Goal: Find specific page/section: Find specific page/section

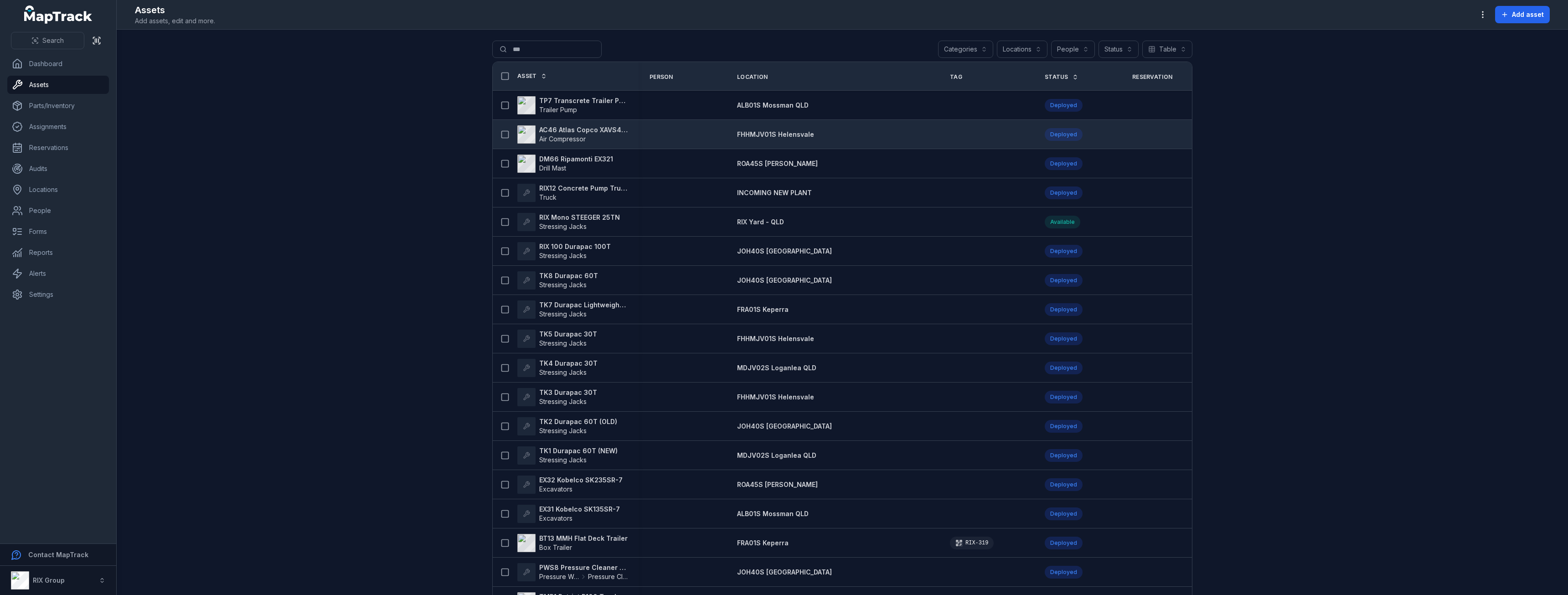
click at [559, 132] on strong "AC46 Atlas Copco XAVS450" at bounding box center [584, 130] width 88 height 10
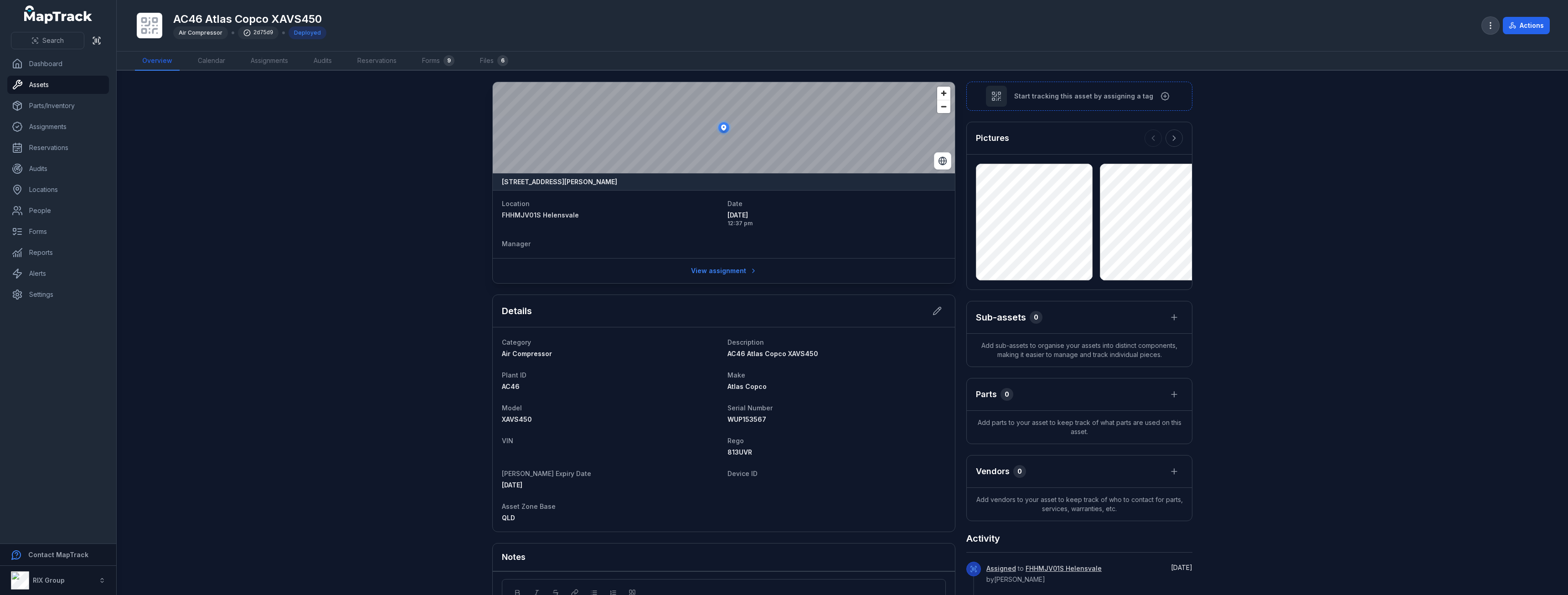
click at [1491, 25] on icon "button" at bounding box center [1491, 25] width 10 height 10
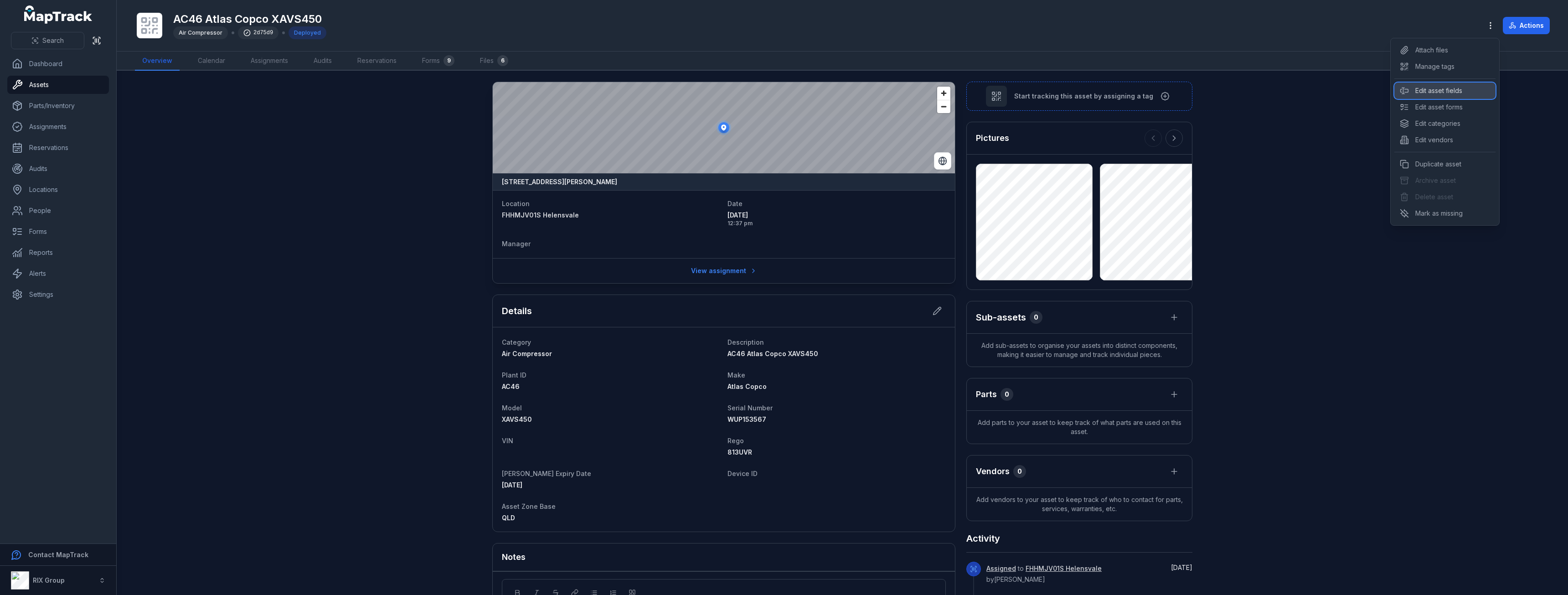
click at [1444, 95] on div "Edit asset fields" at bounding box center [1445, 90] width 101 height 16
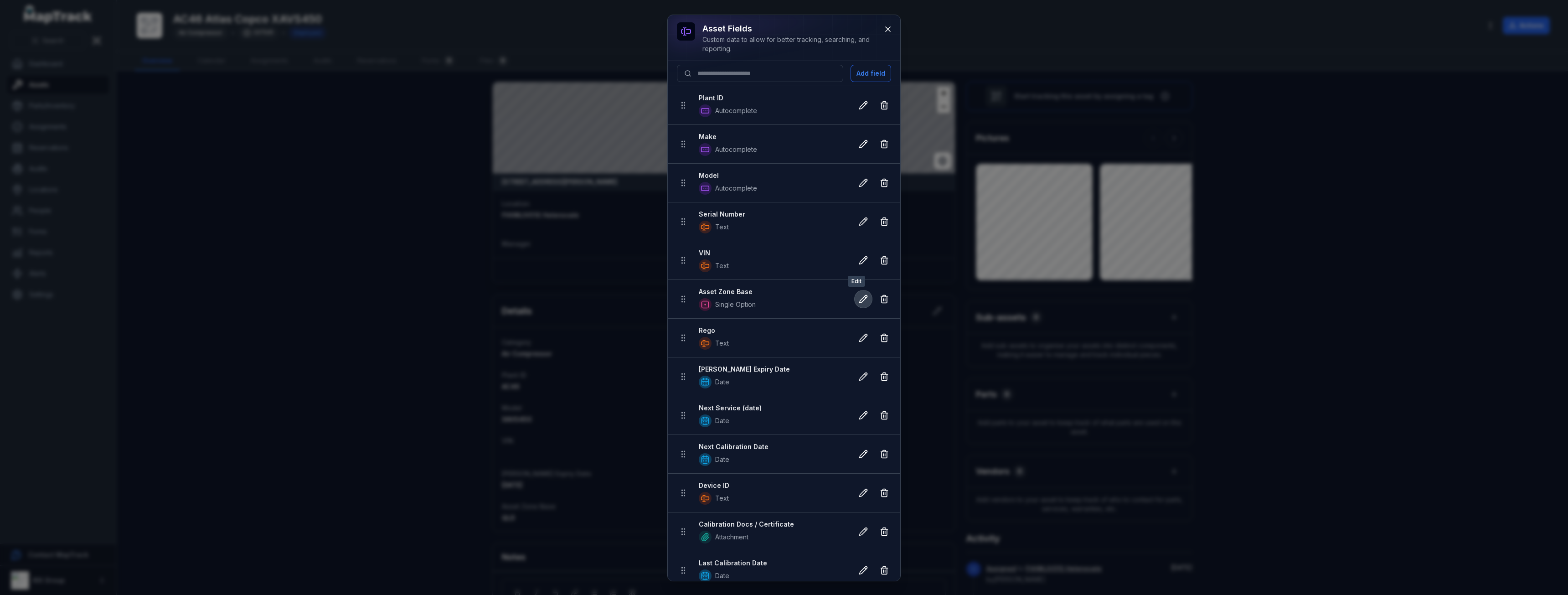
click at [859, 300] on icon at bounding box center [863, 299] width 10 height 10
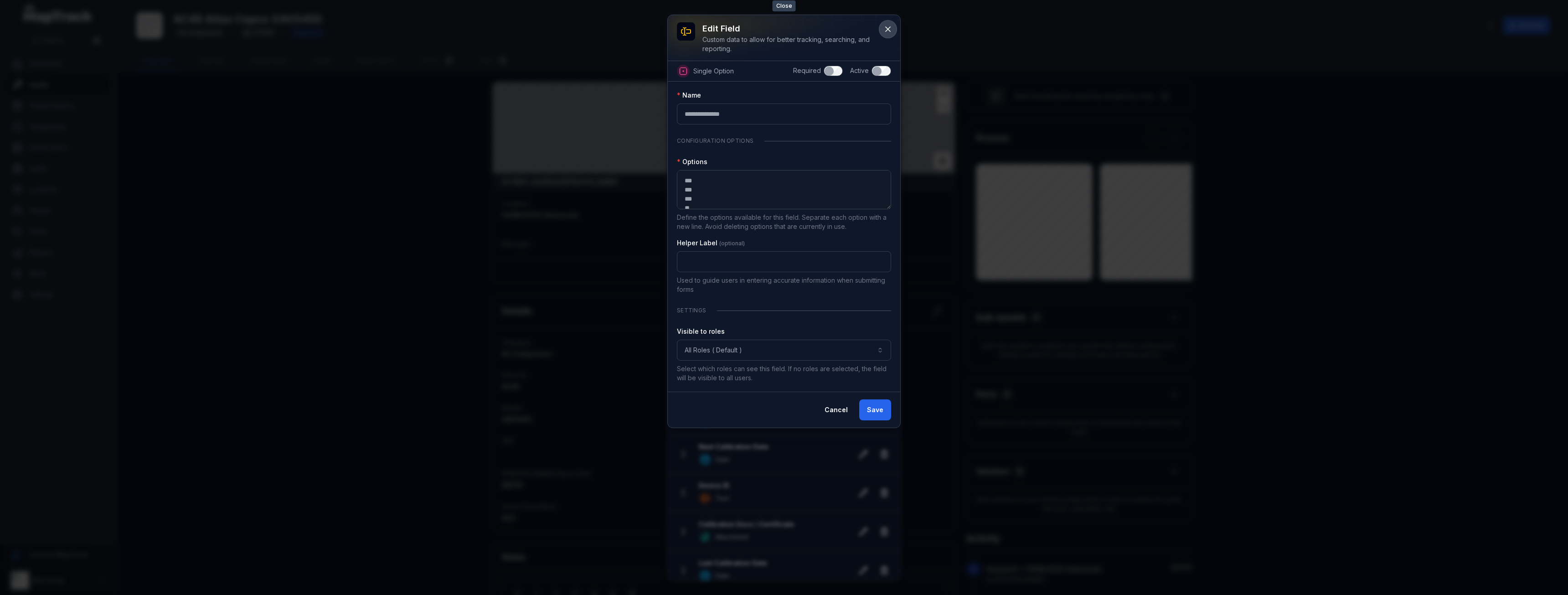
click at [884, 29] on icon at bounding box center [888, 29] width 10 height 10
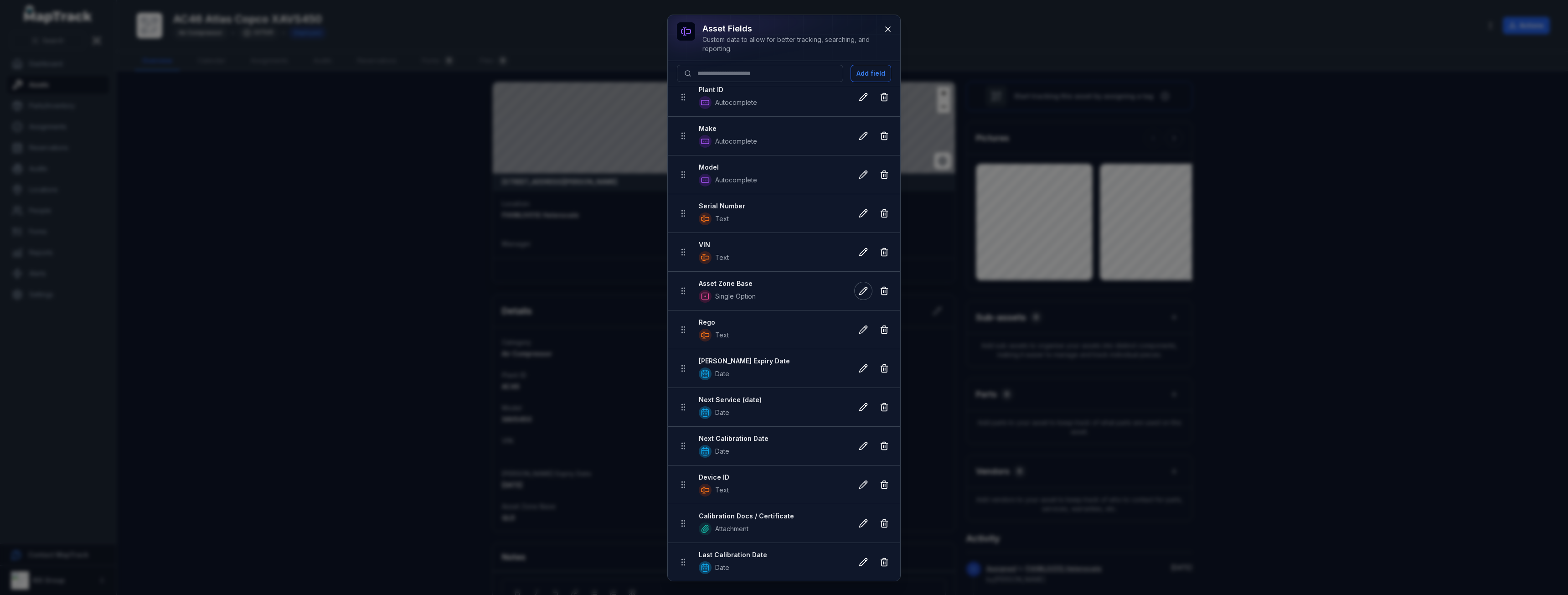
scroll to position [9, 0]
click at [891, 31] on icon at bounding box center [887, 29] width 4 height 4
